Goal: Find specific page/section: Find specific page/section

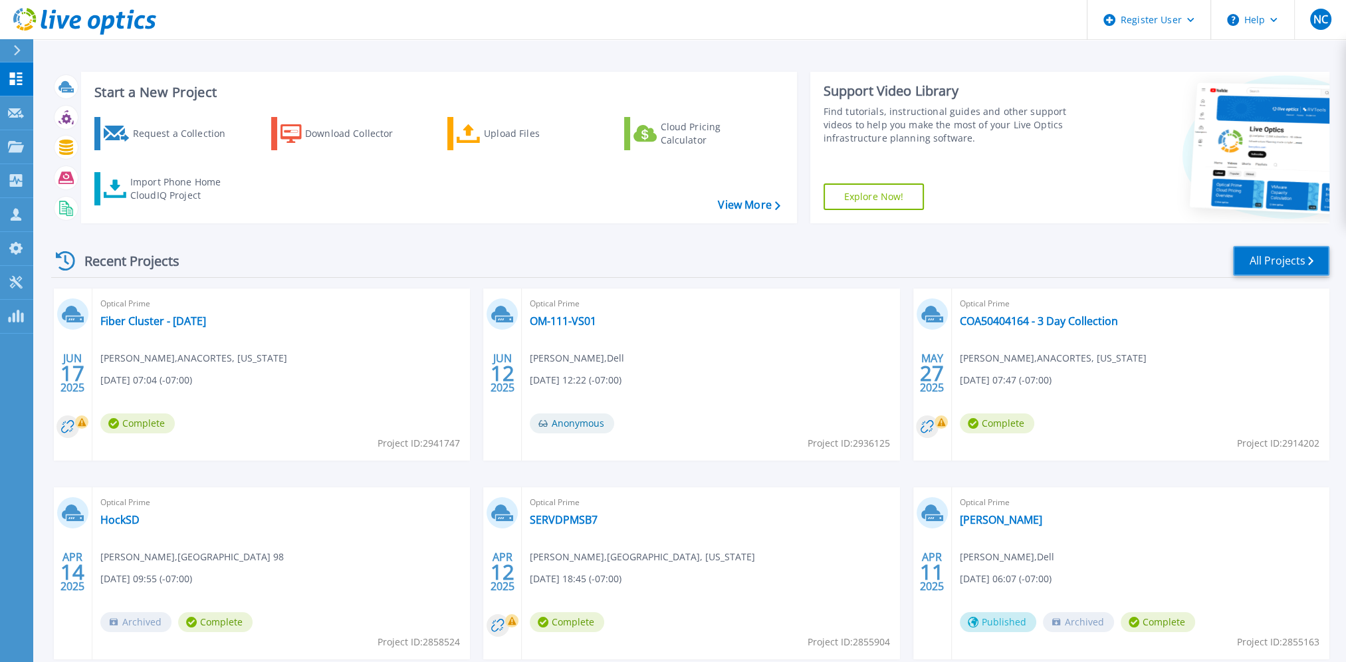
click at [1275, 261] on link "All Projects" at bounding box center [1281, 261] width 96 height 30
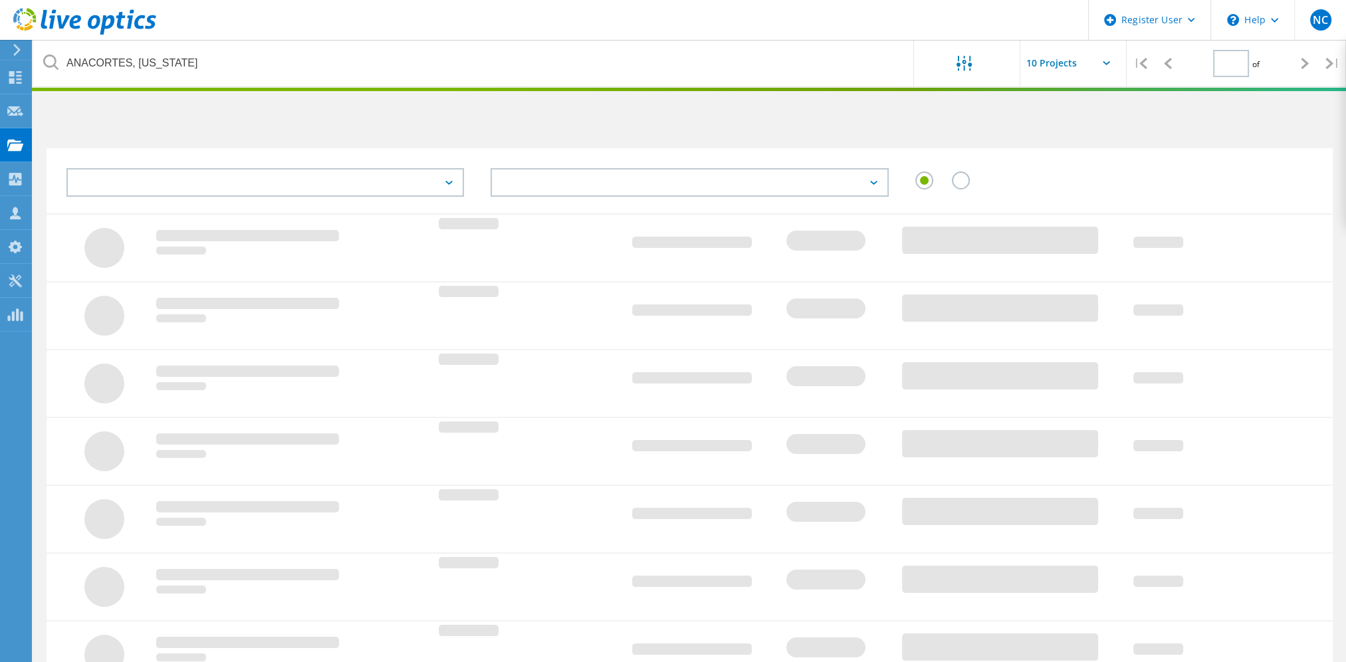
type input "1"
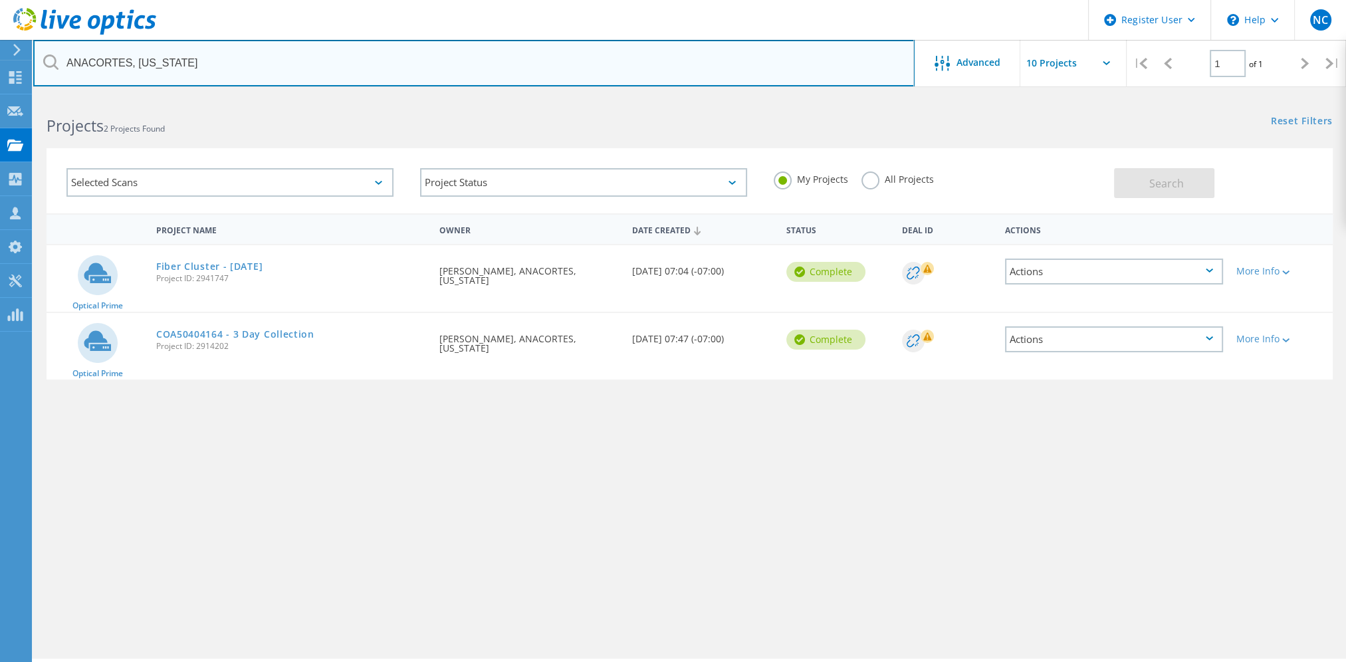
click at [199, 58] on input "ANACORTES, [US_STATE]" at bounding box center [473, 63] width 881 height 47
type input "oak har"
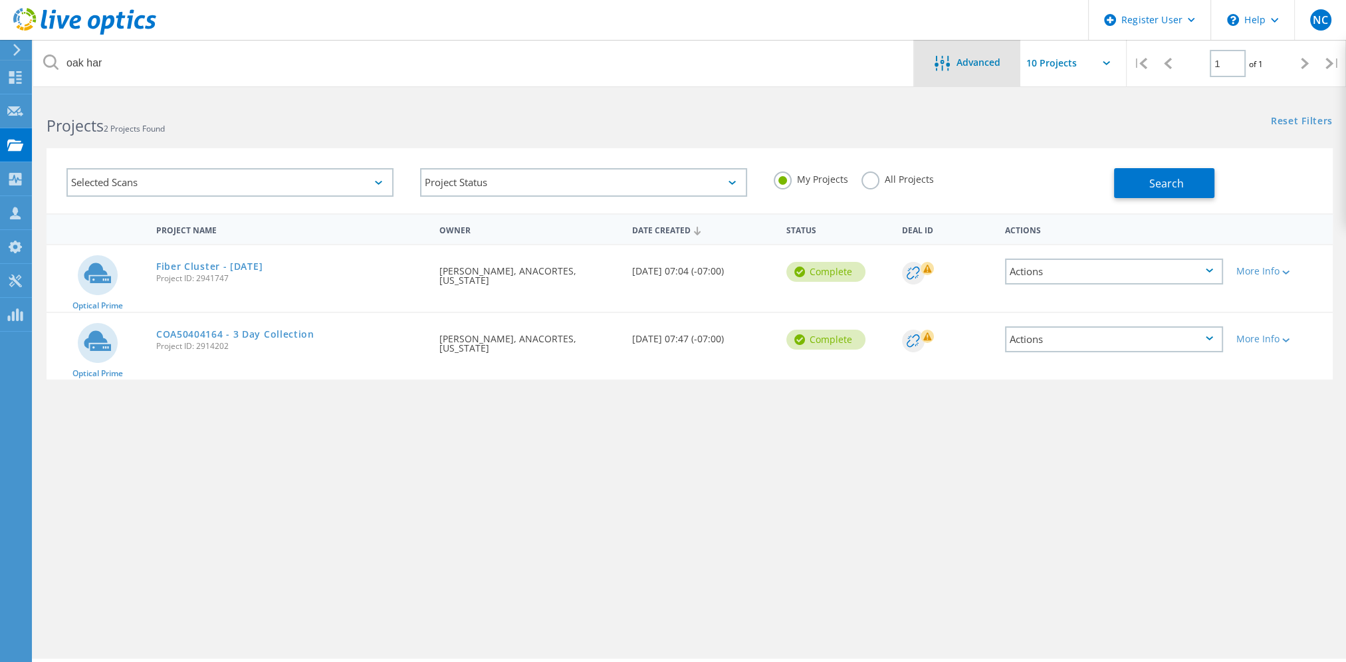
click at [984, 60] on span "Advanced" at bounding box center [978, 62] width 44 height 9
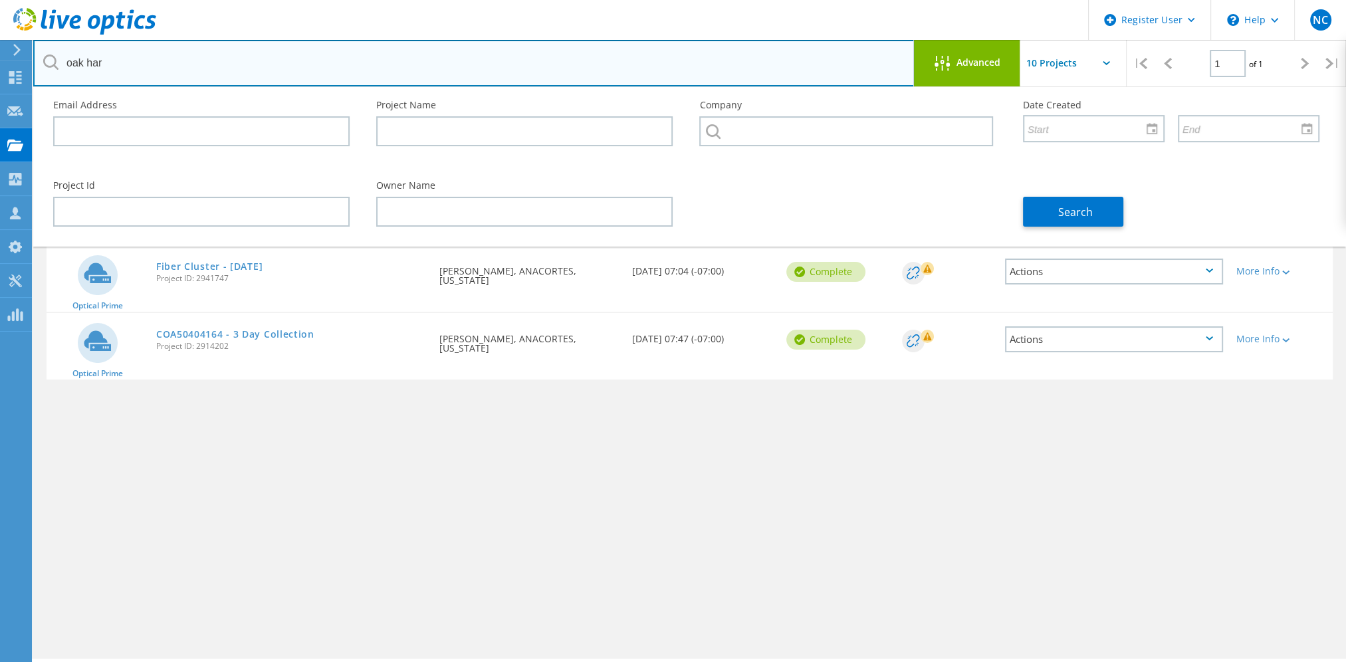
click at [191, 56] on input "oak har" at bounding box center [473, 63] width 881 height 47
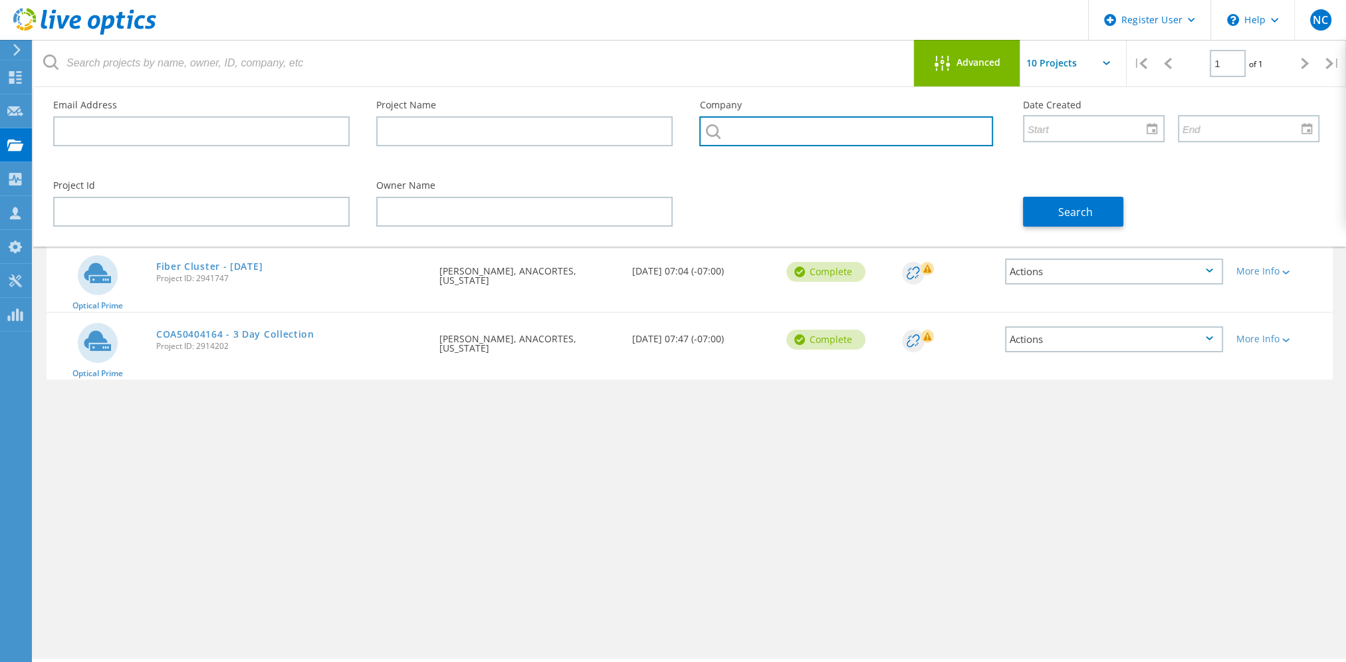
click at [758, 122] on input "text" at bounding box center [845, 131] width 293 height 30
paste input "[GEOGRAPHIC_DATA], [US_STATE]"
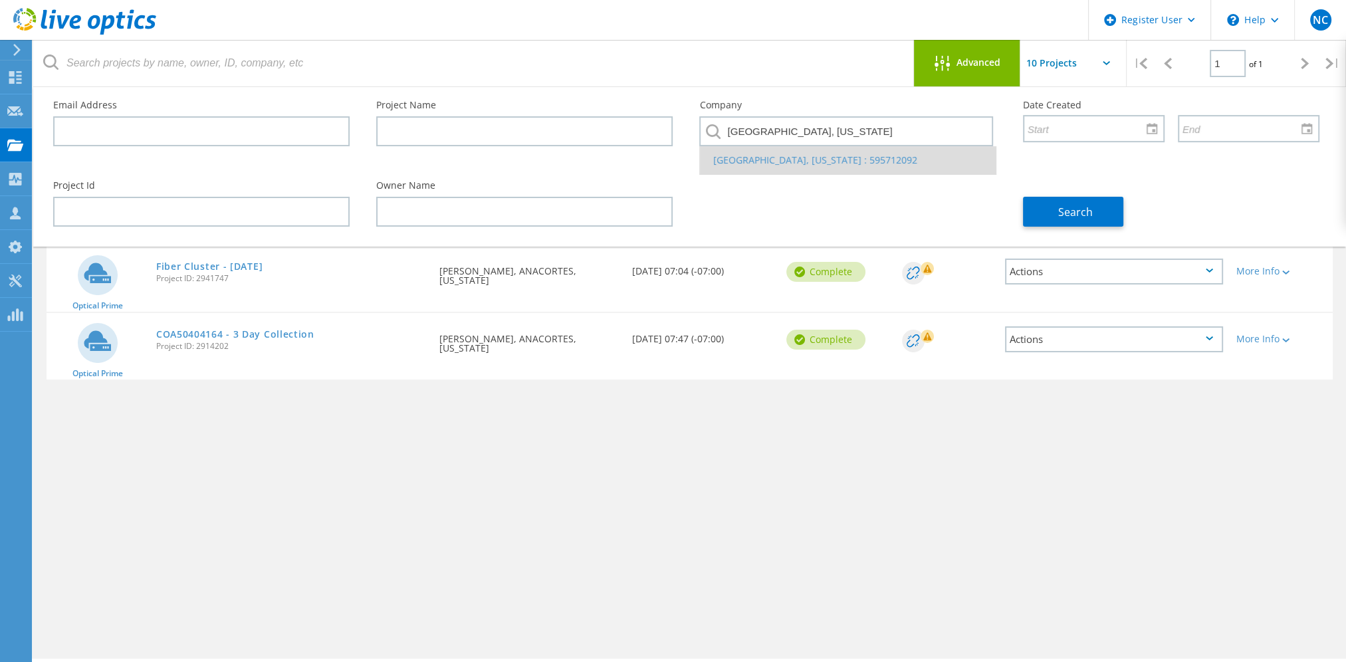
click at [766, 152] on li "[GEOGRAPHIC_DATA], [US_STATE] : 595712092" at bounding box center [847, 160] width 295 height 28
type input "[GEOGRAPHIC_DATA], [US_STATE] : 595712092"
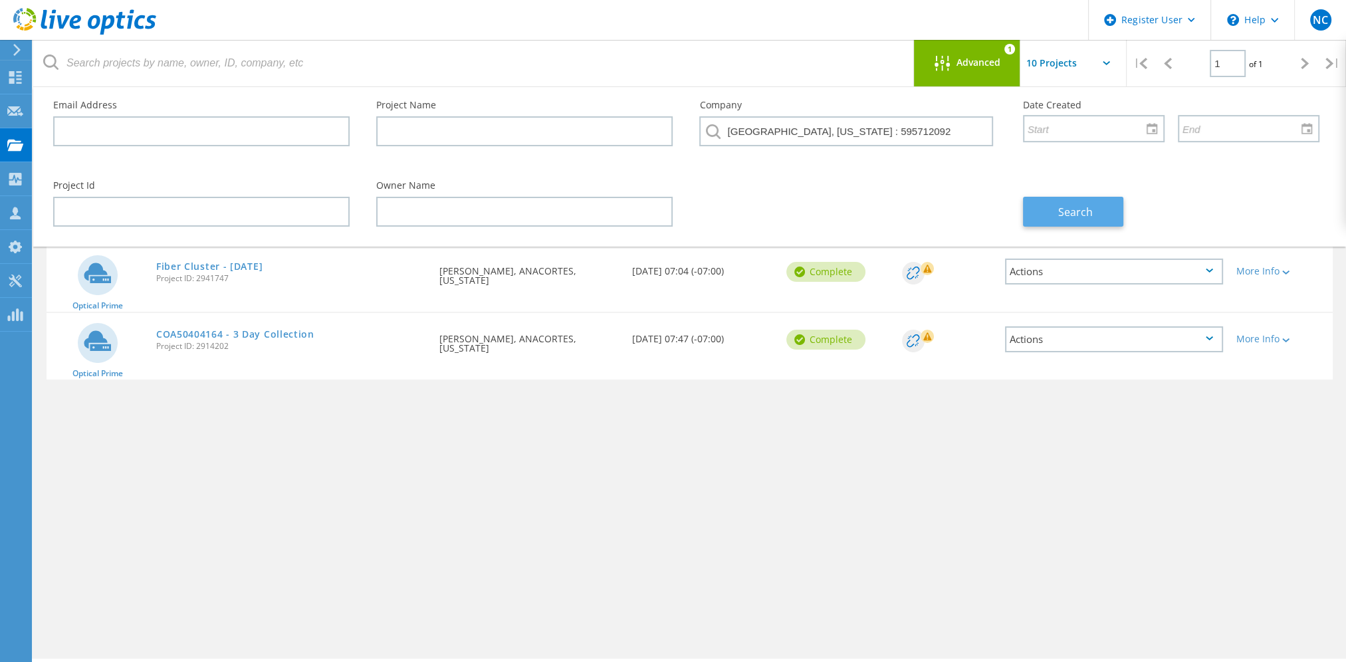
click at [1086, 205] on span "Search" at bounding box center [1075, 212] width 35 height 15
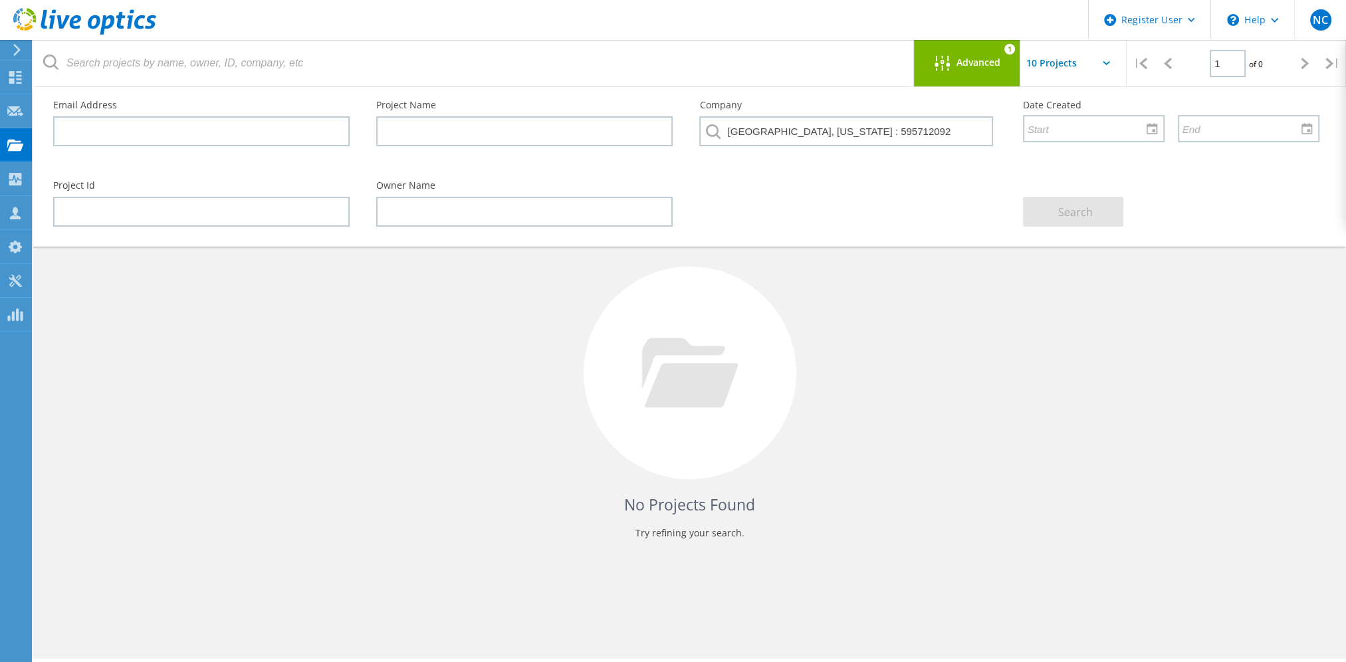
click at [888, 187] on div "Project Id Owner Name Search" at bounding box center [686, 203] width 1293 height 72
click at [1060, 59] on input "text" at bounding box center [1086, 63] width 133 height 47
click at [957, 140] on input "[GEOGRAPHIC_DATA], [US_STATE] : 595712092" at bounding box center [845, 131] width 293 height 30
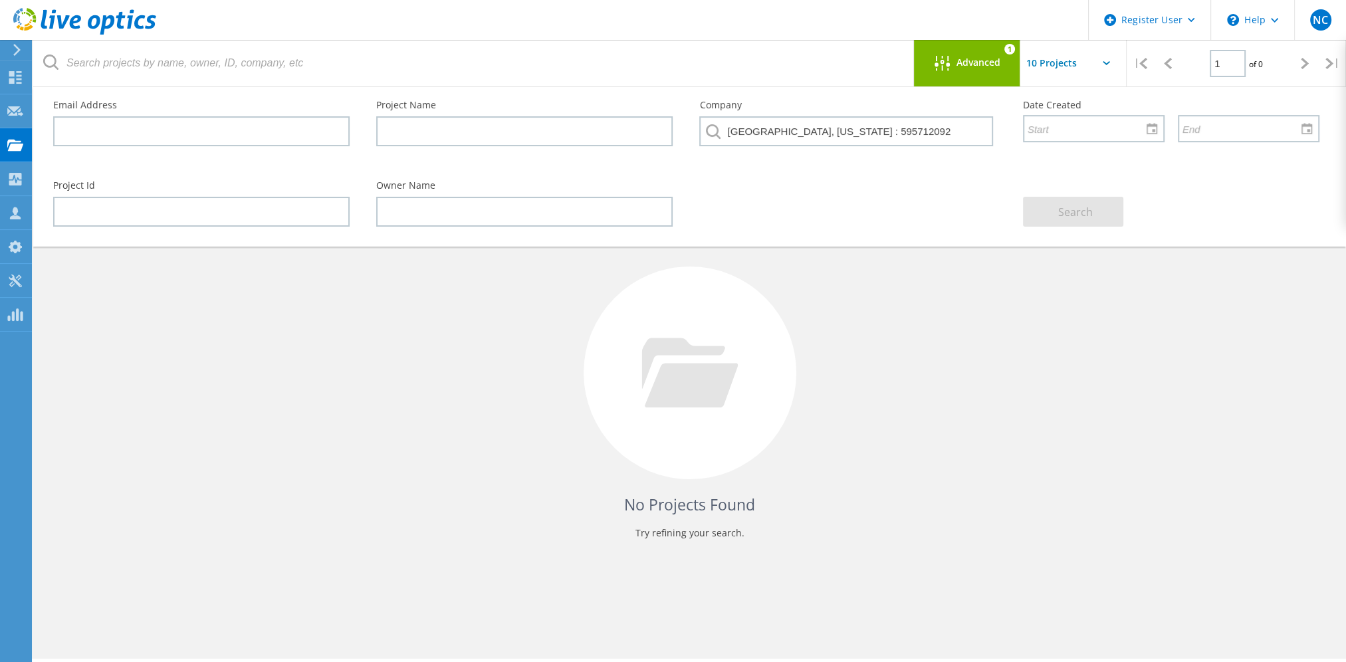
click at [882, 395] on div "No Projects Found Try refining your search." at bounding box center [690, 385] width 1286 height 344
click at [826, 136] on input "[GEOGRAPHIC_DATA], [US_STATE] : 595712092" at bounding box center [845, 131] width 293 height 30
click at [827, 136] on input "[GEOGRAPHIC_DATA], [US_STATE] : 595712092" at bounding box center [845, 131] width 293 height 30
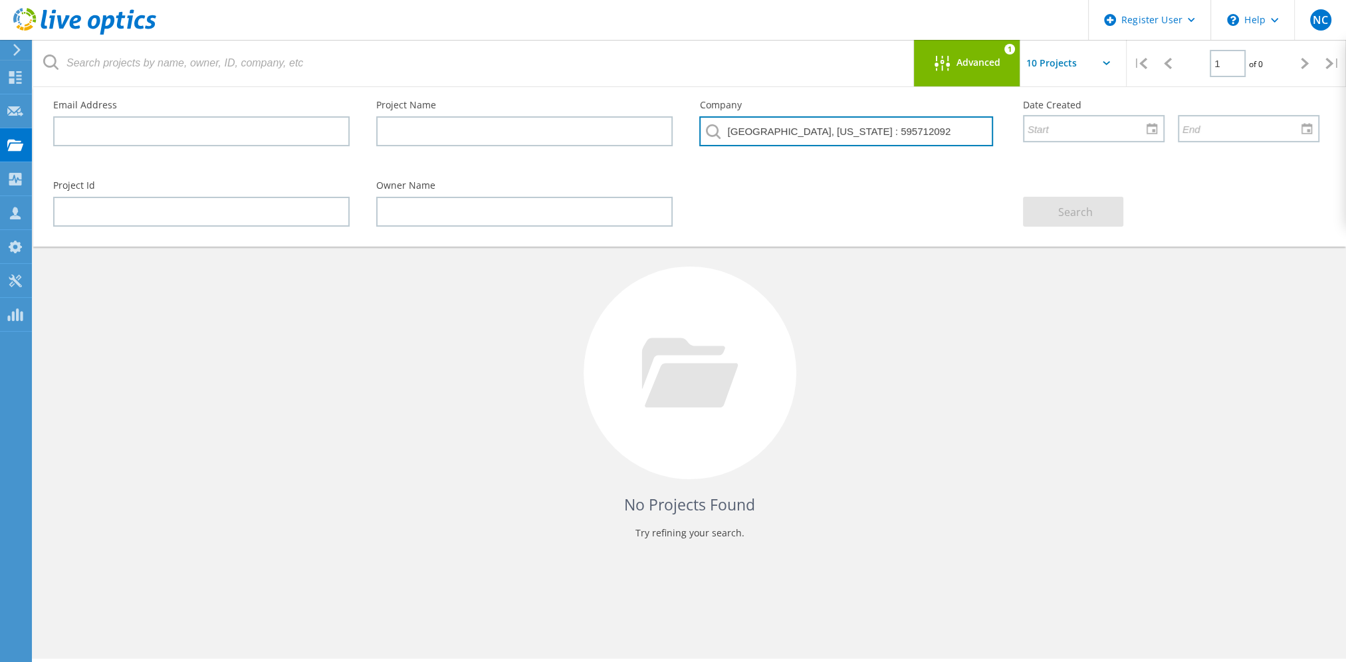
click at [827, 136] on input "[GEOGRAPHIC_DATA], [US_STATE] : 595712092" at bounding box center [845, 131] width 293 height 30
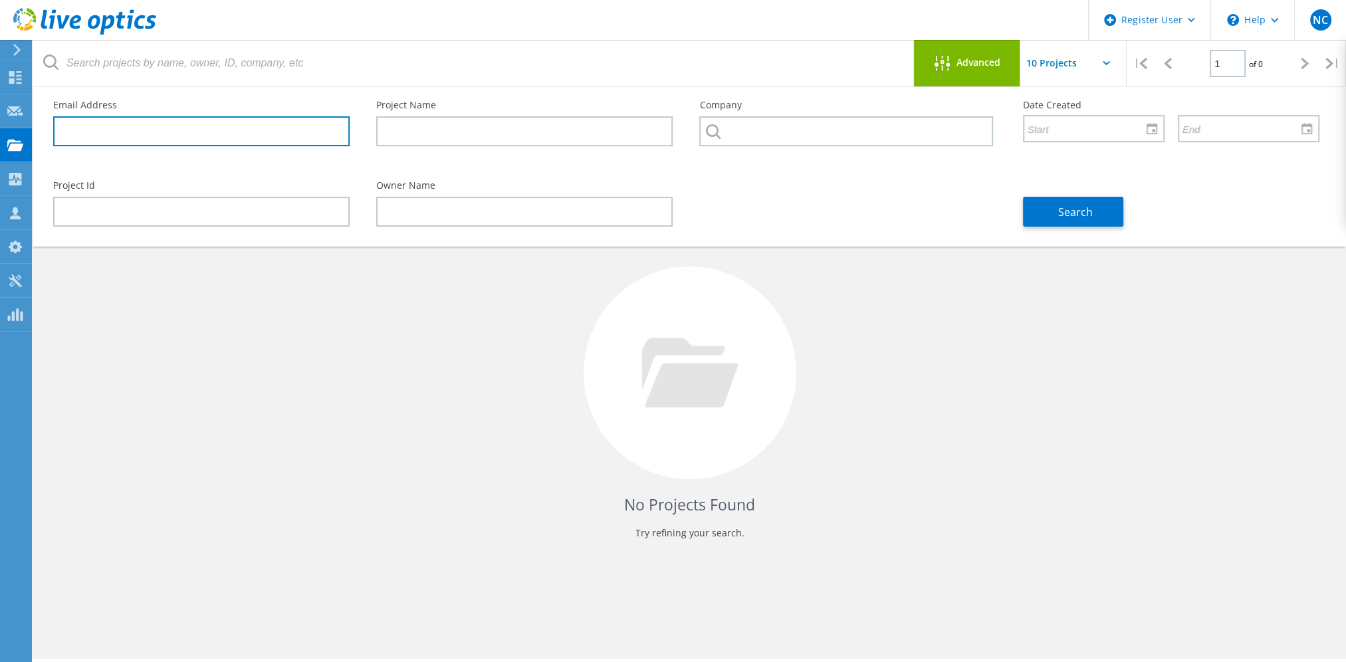
click at [154, 133] on input "text" at bounding box center [201, 131] width 296 height 30
paste input "[EMAIL_ADDRESS][DOMAIN_NAME]"
type input "[EMAIL_ADDRESS][DOMAIN_NAME]"
click at [223, 129] on input "[EMAIL_ADDRESS][DOMAIN_NAME]" at bounding box center [201, 131] width 296 height 30
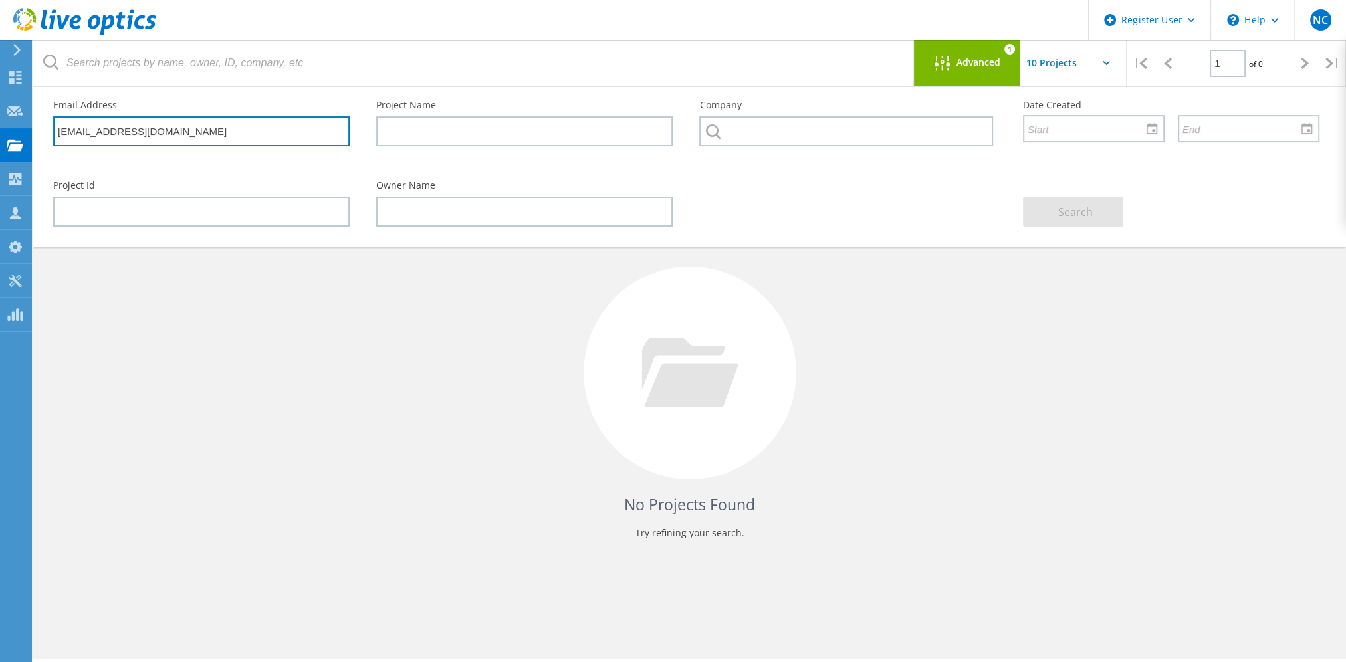
click at [223, 129] on input "[EMAIL_ADDRESS][DOMAIN_NAME]" at bounding box center [201, 131] width 296 height 30
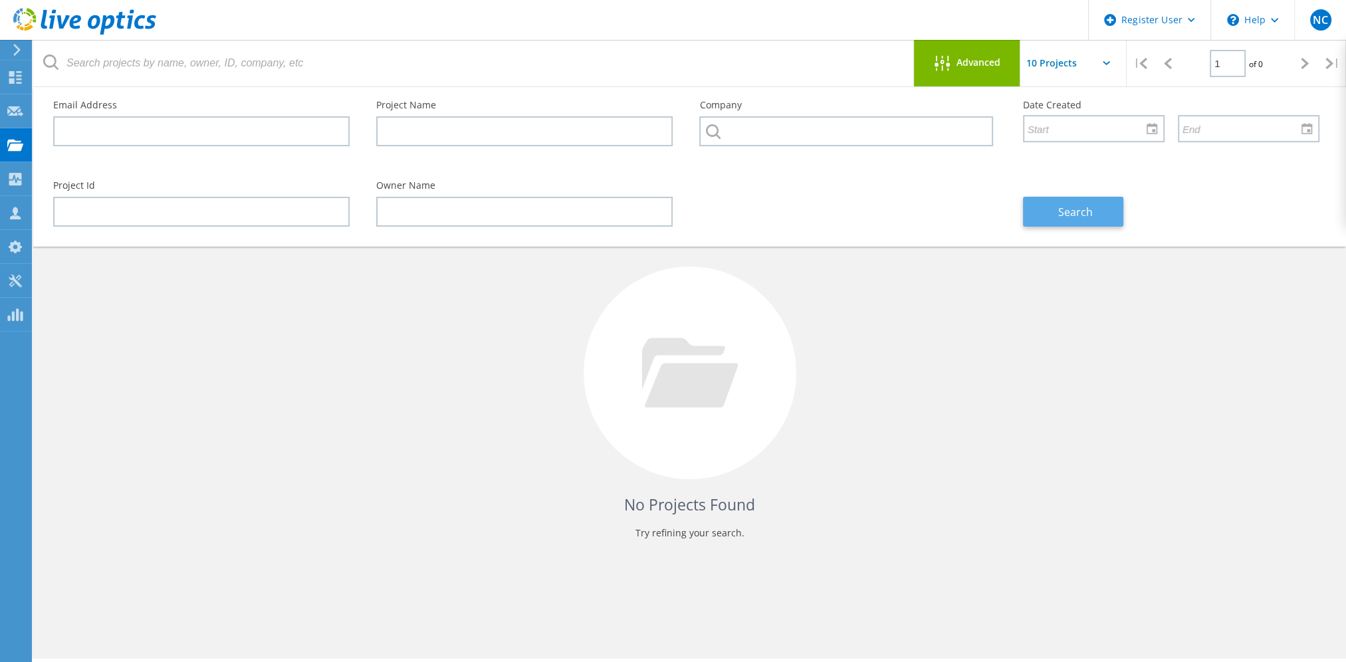
click at [1107, 217] on button "Search" at bounding box center [1073, 212] width 100 height 30
